Goal: Task Accomplishment & Management: Manage account settings

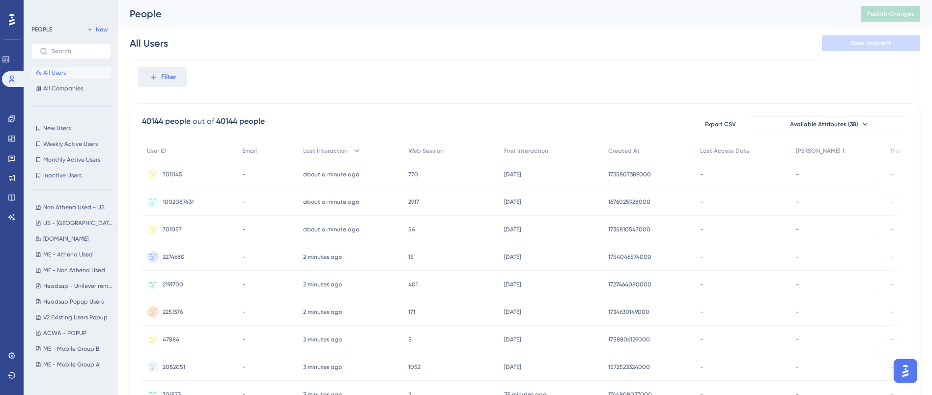
drag, startPoint x: 0, startPoint y: 0, endPoint x: 225, endPoint y: 77, distance: 238.1
click at [225, 77] on div "Filter" at bounding box center [525, 77] width 790 height 36
click at [297, 54] on div "All Users Save Segment" at bounding box center [525, 43] width 790 height 31
click at [9, 117] on icon at bounding box center [11, 118] width 6 height 6
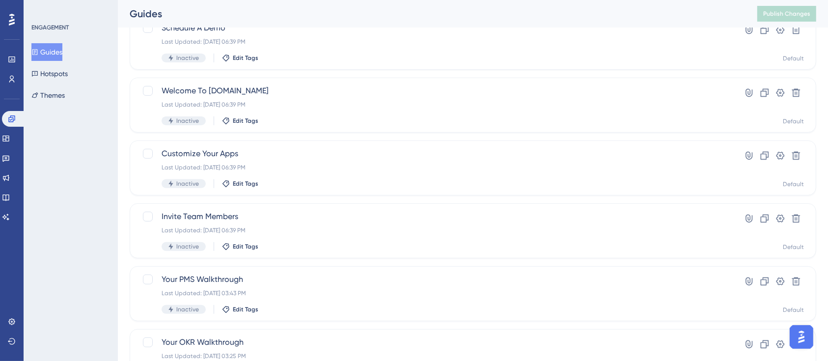
scroll to position [393, 0]
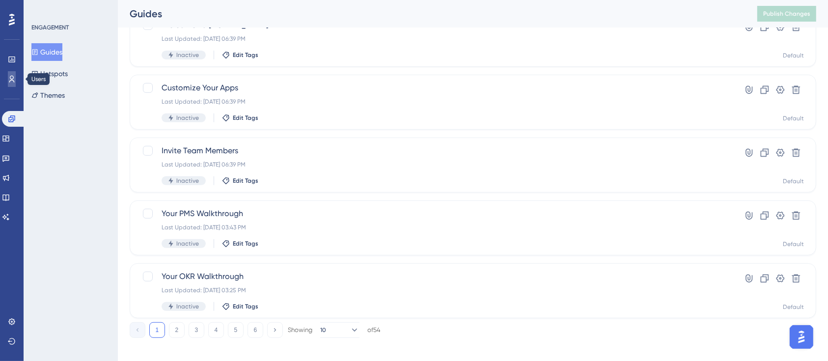
click at [14, 82] on icon at bounding box center [12, 79] width 8 height 8
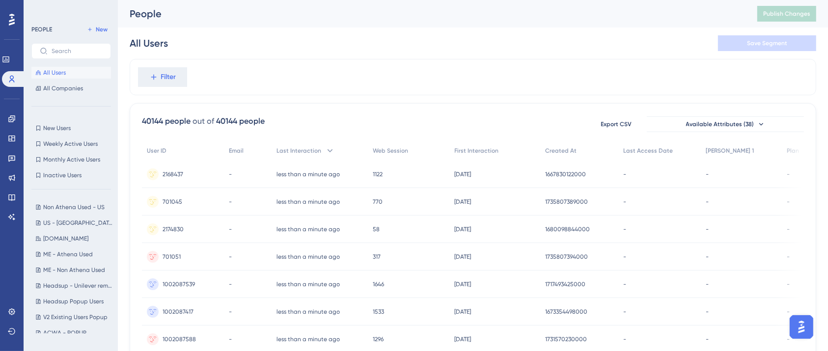
click at [293, 85] on div "Filter" at bounding box center [473, 77] width 687 height 36
click at [392, 65] on div "Filter" at bounding box center [473, 77] width 687 height 36
click at [13, 115] on icon at bounding box center [12, 119] width 8 height 8
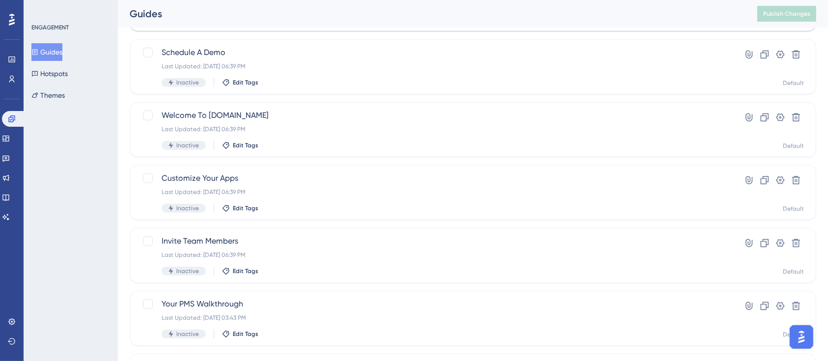
scroll to position [401, 0]
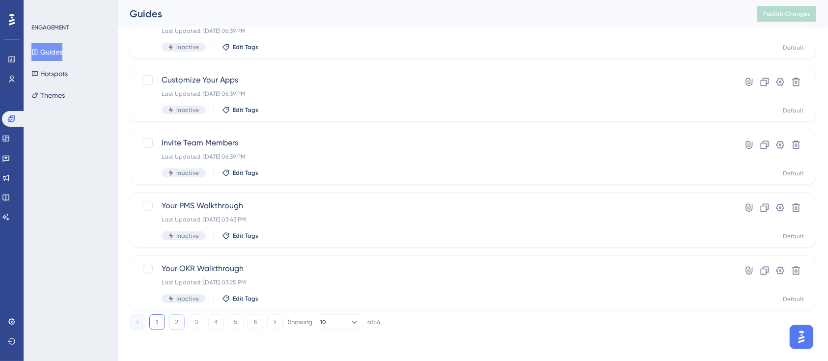
click at [174, 320] on button "2" at bounding box center [177, 322] width 16 height 16
click at [13, 116] on icon at bounding box center [11, 118] width 6 height 6
click at [9, 138] on icon at bounding box center [5, 139] width 6 height 6
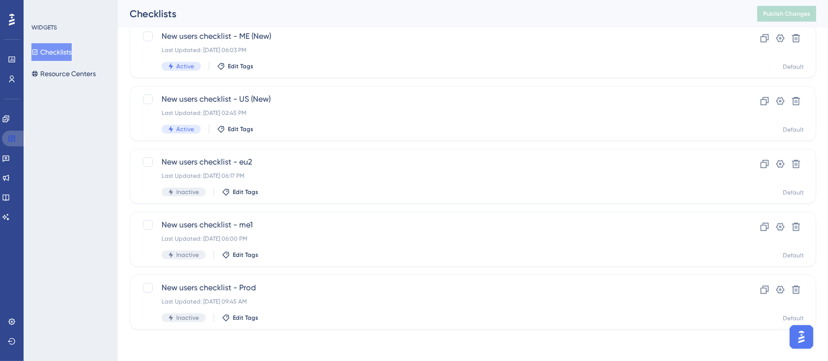
drag, startPoint x: 9, startPoint y: 139, endPoint x: 118, endPoint y: 139, distance: 109.0
click at [9, 139] on icon at bounding box center [12, 139] width 8 height 8
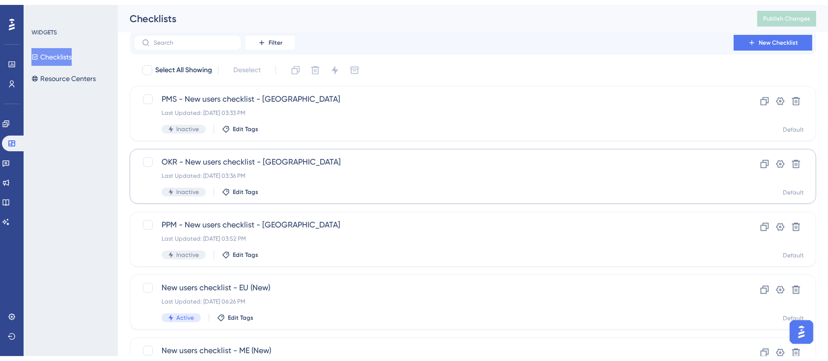
scroll to position [65, 0]
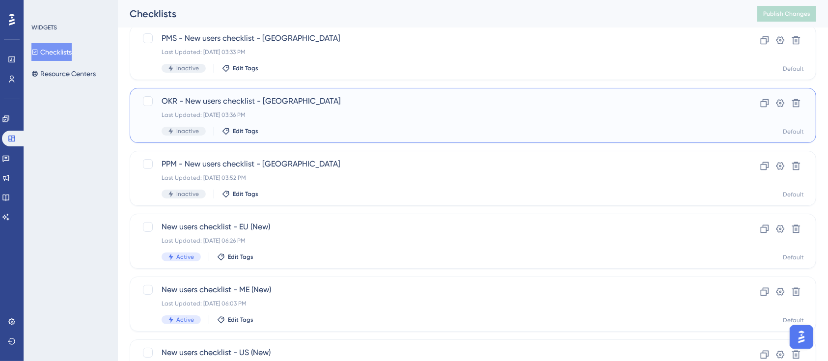
click at [311, 112] on div "Last Updated: Sep 22 2025, 03:36 PM" at bounding box center [434, 115] width 544 height 8
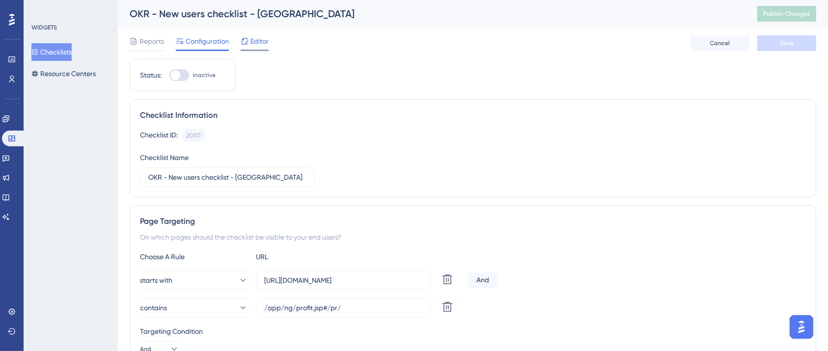
click at [255, 46] on span "Editor" at bounding box center [260, 41] width 18 height 12
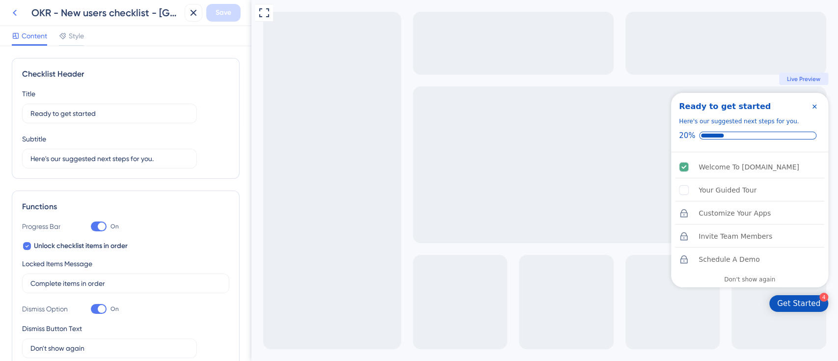
click at [17, 17] on icon at bounding box center [15, 13] width 12 height 12
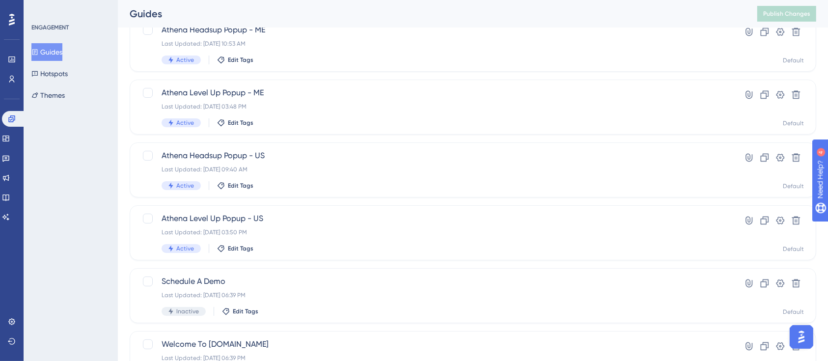
scroll to position [401, 0]
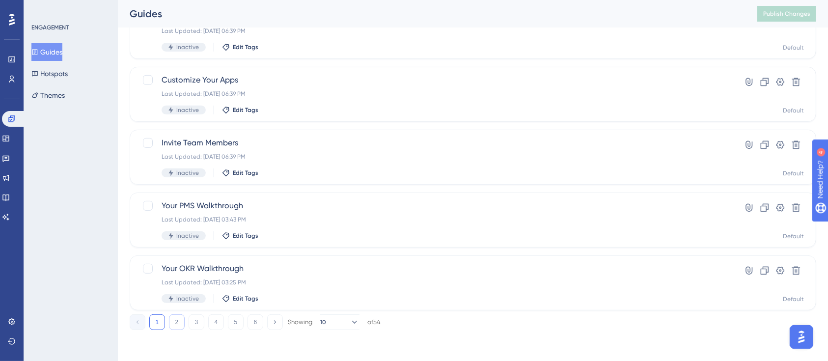
click at [176, 327] on button "2" at bounding box center [177, 322] width 16 height 16
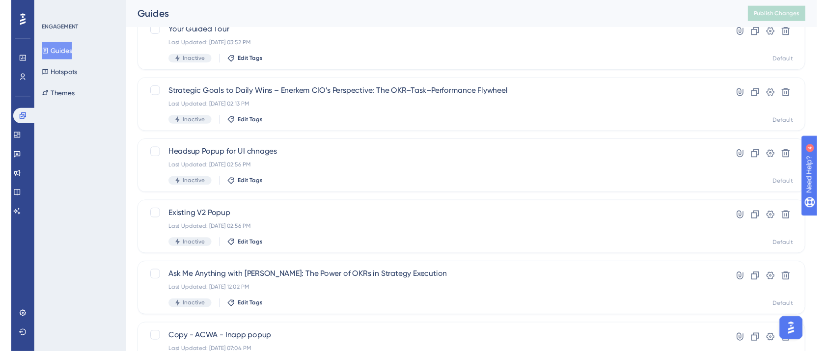
scroll to position [0, 0]
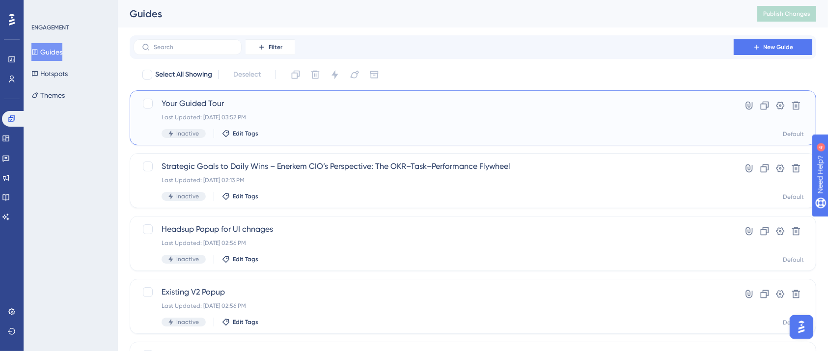
click at [279, 112] on div "Your Guided Tour Last Updated: [DATE] 03:52 PM Inactive Edit Tags" at bounding box center [434, 118] width 544 height 40
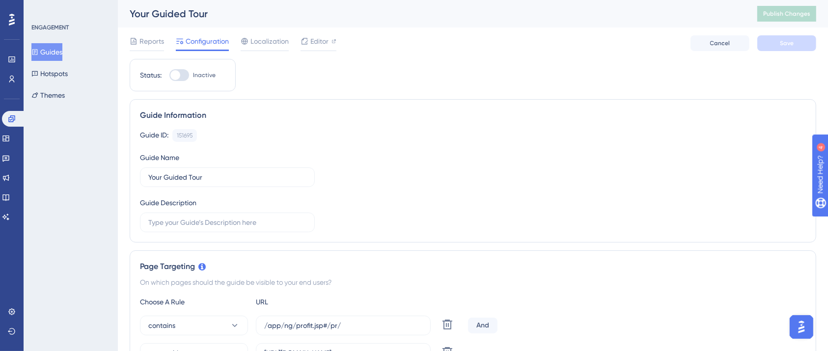
drag, startPoint x: 63, startPoint y: 49, endPoint x: 83, endPoint y: 59, distance: 22.6
click at [62, 49] on button "Guides" at bounding box center [46, 52] width 31 height 18
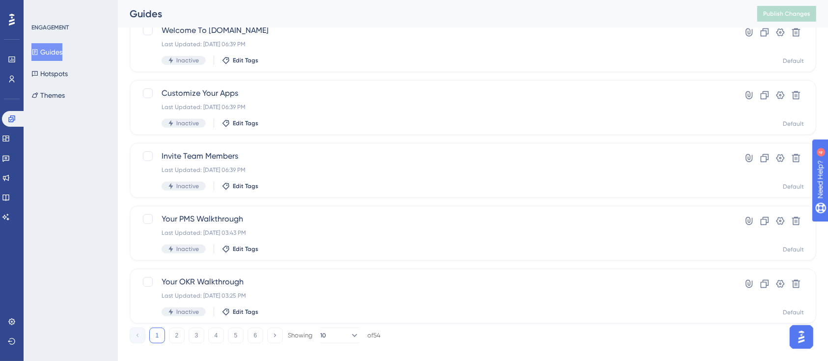
scroll to position [401, 0]
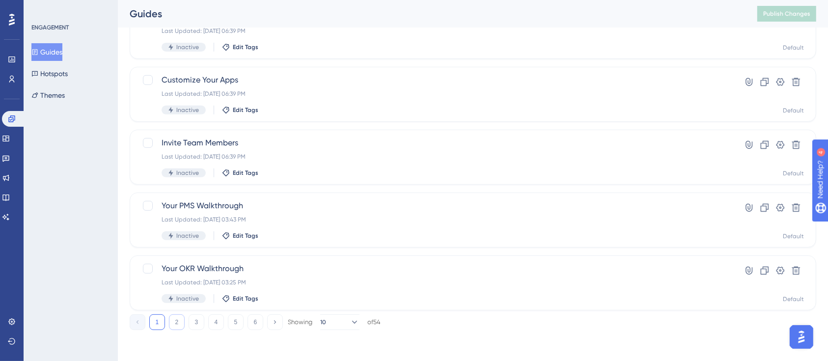
click at [180, 325] on button "2" at bounding box center [177, 322] width 16 height 16
click at [190, 318] on button "3" at bounding box center [197, 322] width 16 height 16
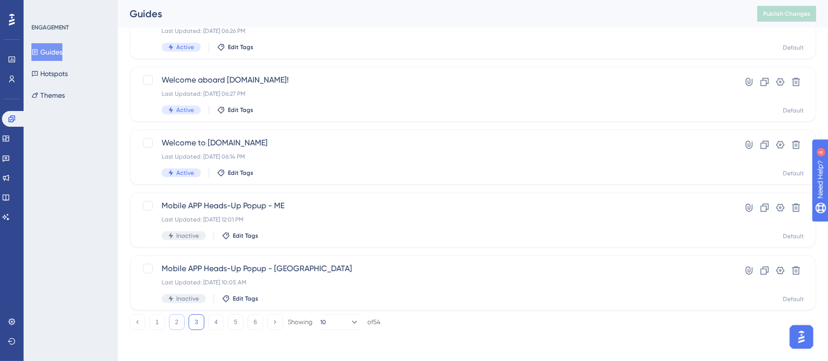
click at [173, 316] on button "2" at bounding box center [177, 322] width 16 height 16
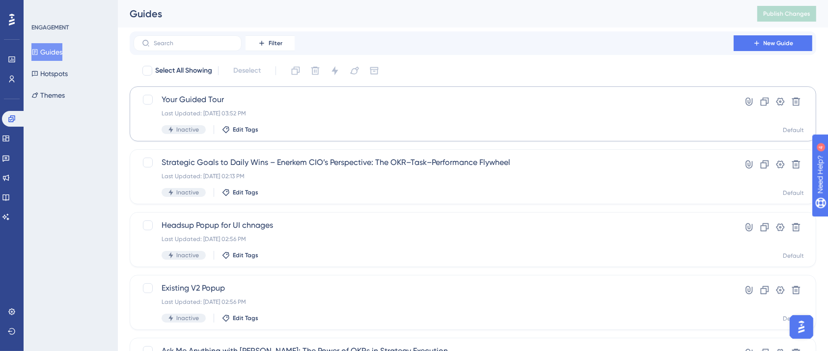
scroll to position [0, 0]
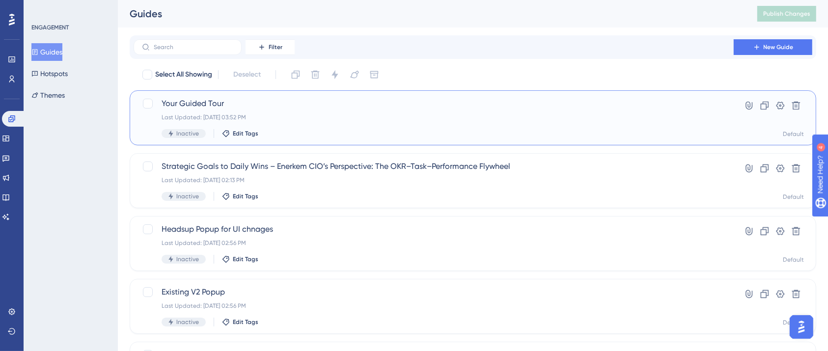
click at [266, 105] on span "Your Guided Tour" at bounding box center [434, 104] width 544 height 12
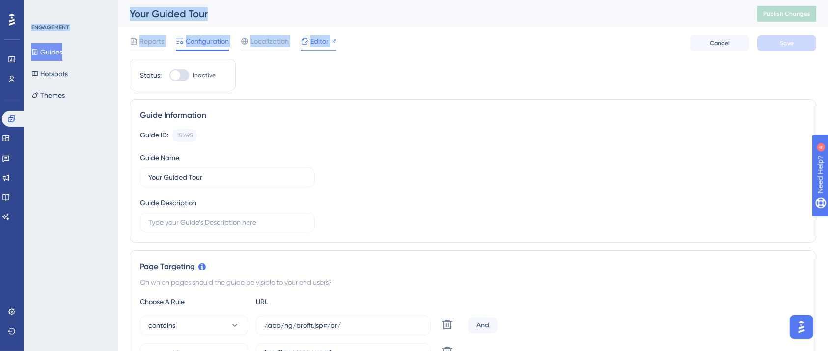
click at [324, 43] on span "Editor" at bounding box center [319, 41] width 18 height 12
